Goal: Task Accomplishment & Management: Use online tool/utility

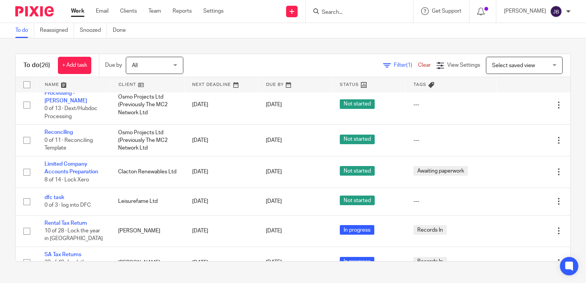
scroll to position [192, 0]
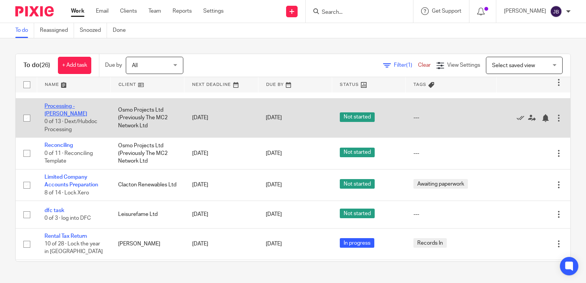
click at [72, 107] on link "Processing - [PERSON_NAME]" at bounding box center [65, 109] width 43 height 13
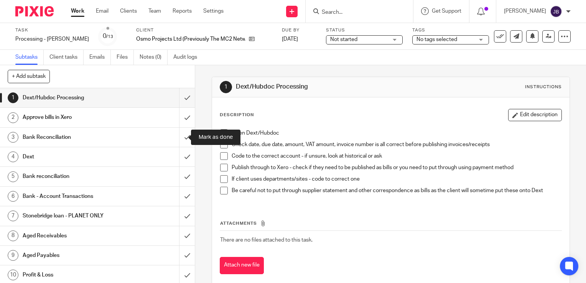
click at [178, 139] on input "submit" at bounding box center [97, 137] width 195 height 19
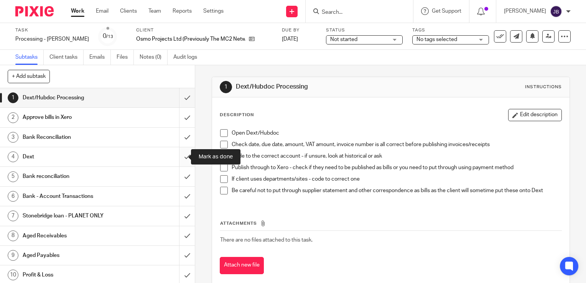
click at [176, 162] on input "submit" at bounding box center [97, 156] width 195 height 19
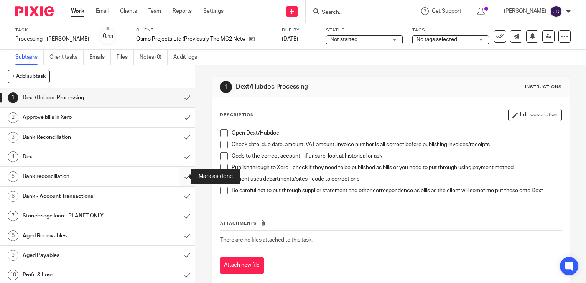
click at [179, 179] on input "submit" at bounding box center [97, 176] width 195 height 19
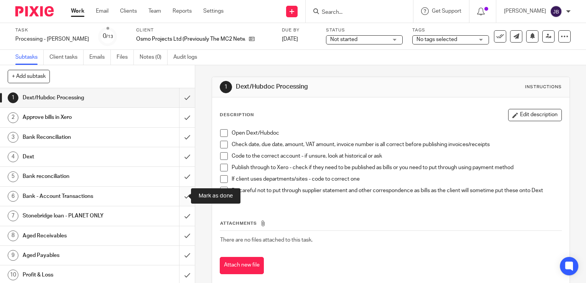
click at [181, 194] on input "submit" at bounding box center [97, 196] width 195 height 19
drag, startPoint x: 180, startPoint y: 211, endPoint x: 179, endPoint y: 231, distance: 20.0
click at [180, 223] on input "submit" at bounding box center [97, 215] width 195 height 19
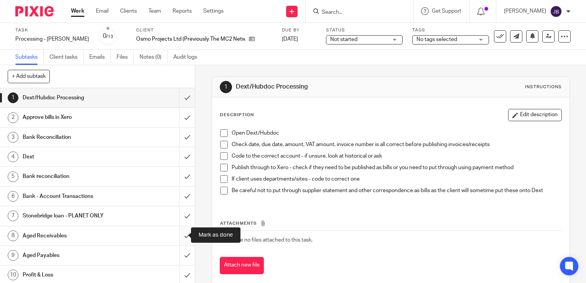
click at [178, 233] on input "submit" at bounding box center [97, 235] width 195 height 19
click at [181, 252] on input "submit" at bounding box center [97, 255] width 195 height 19
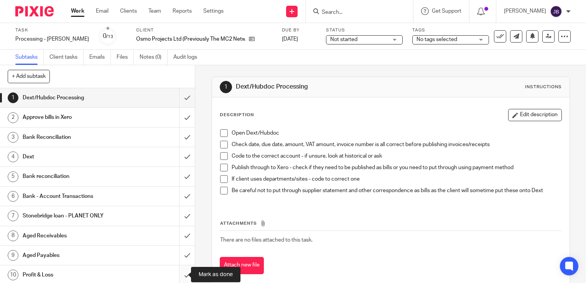
click at [179, 269] on input "submit" at bounding box center [97, 274] width 195 height 19
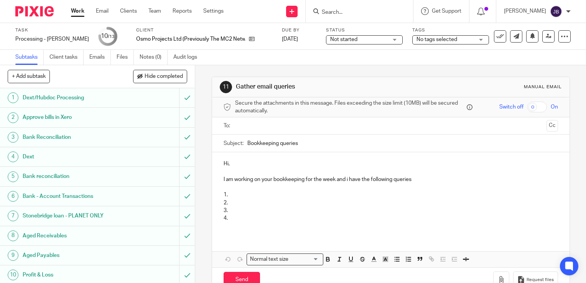
scroll to position [60, 0]
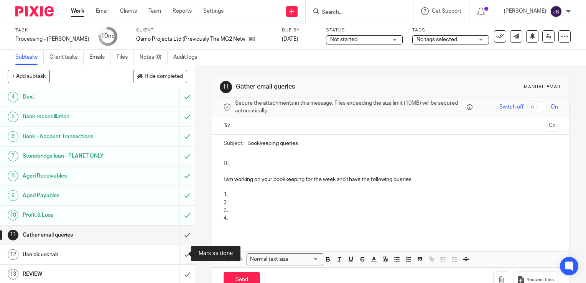
click at [176, 257] on input "submit" at bounding box center [97, 254] width 195 height 19
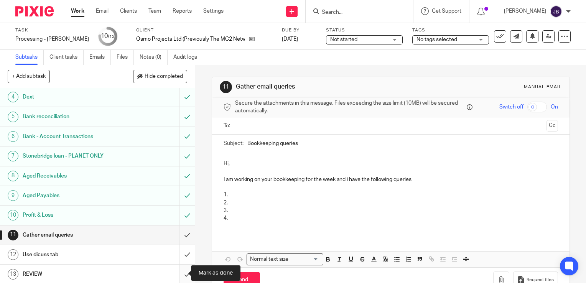
click at [179, 272] on input "submit" at bounding box center [97, 273] width 195 height 19
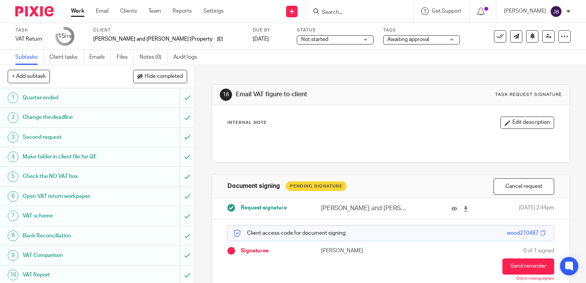
click at [509, 258] on button "Send reminder" at bounding box center [528, 266] width 52 height 16
